Goal: Find specific page/section: Find specific page/section

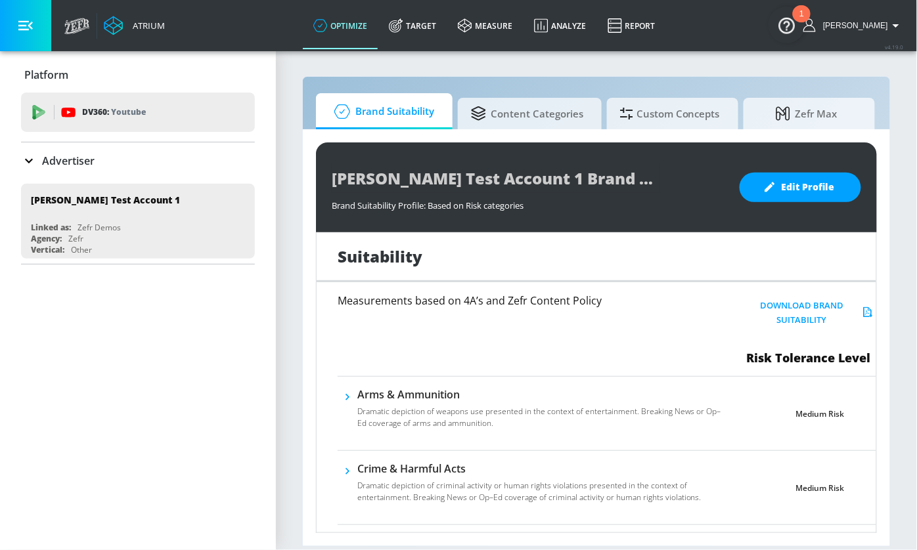
click at [51, 160] on p "Advertiser" at bounding box center [68, 161] width 53 height 14
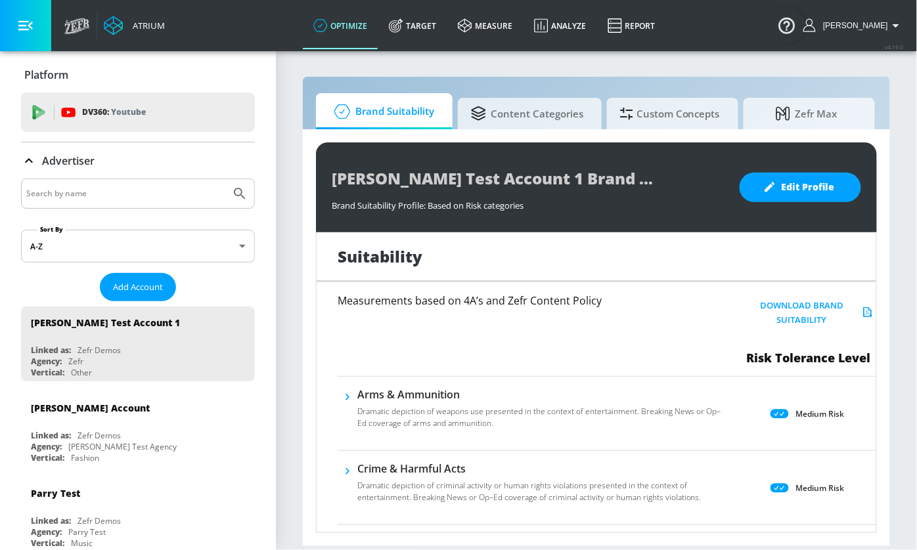
click at [144, 192] on input "Search by name" at bounding box center [125, 193] width 199 height 17
type input "the general"
click at [225, 179] on button "Submit Search" at bounding box center [239, 193] width 29 height 29
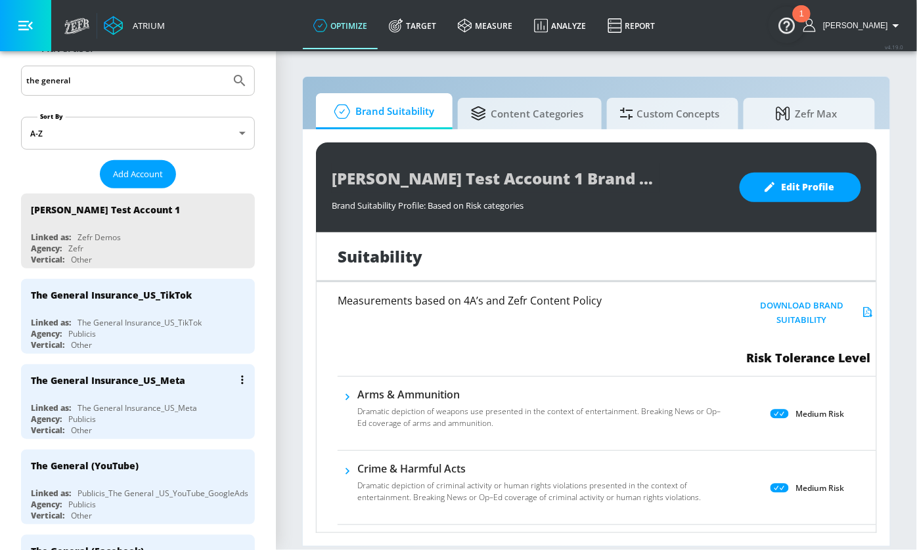
scroll to position [126, 0]
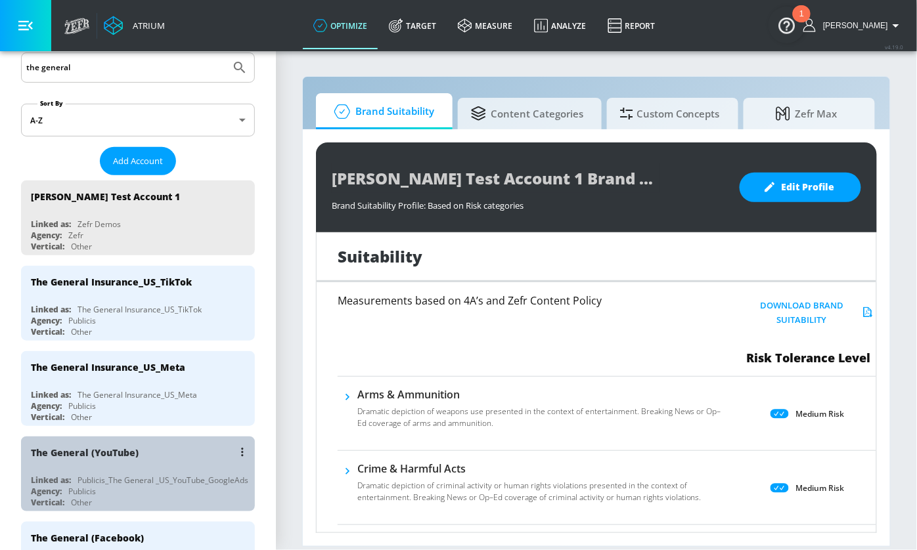
click at [167, 455] on div "The General (YouTube)" at bounding box center [141, 453] width 221 height 32
